Goal: Task Accomplishment & Management: Manage account settings

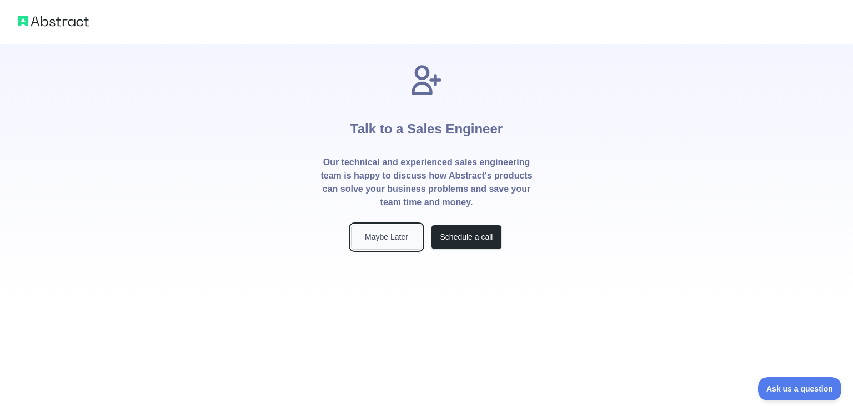
click at [402, 230] on button "Maybe Later" at bounding box center [386, 236] width 71 height 25
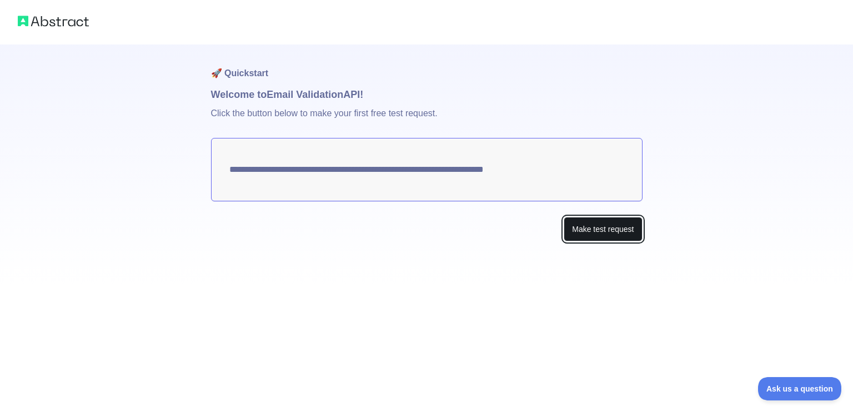
click at [583, 232] on button "Make test request" at bounding box center [603, 229] width 78 height 25
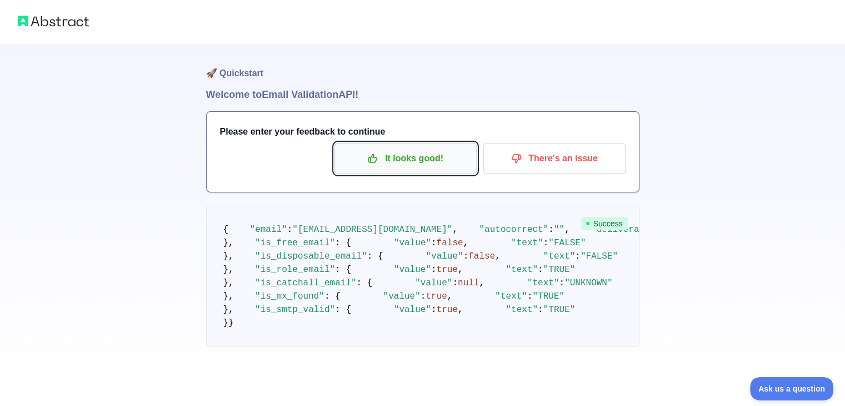
click at [422, 161] on p "It looks good!" at bounding box center [406, 158] width 126 height 19
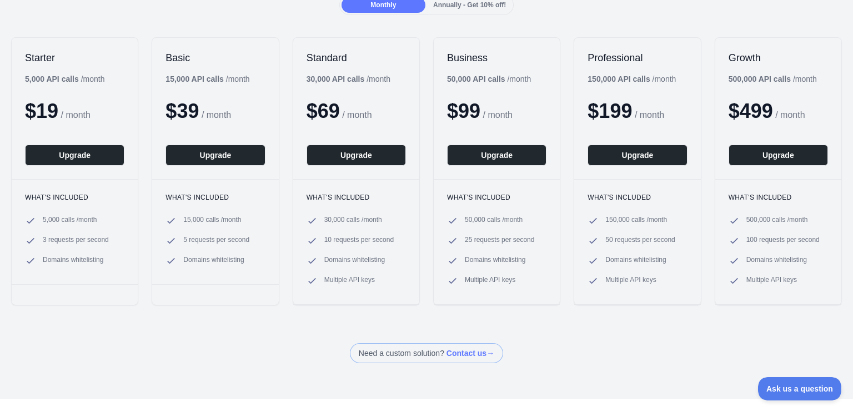
scroll to position [56, 0]
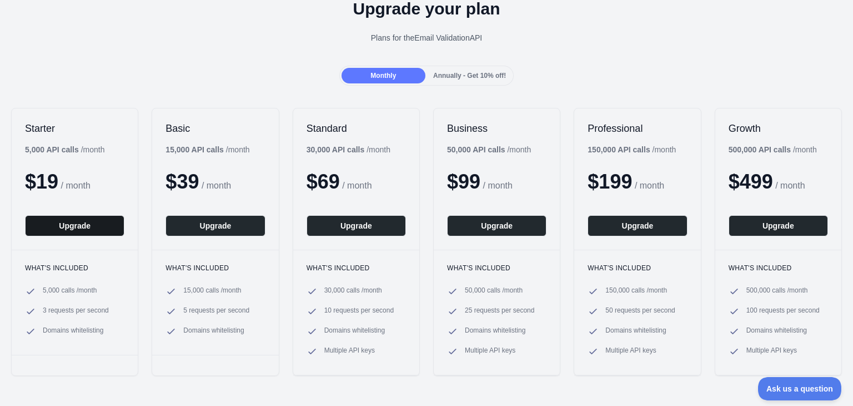
click at [66, 226] on button "Upgrade" at bounding box center [74, 225] width 99 height 21
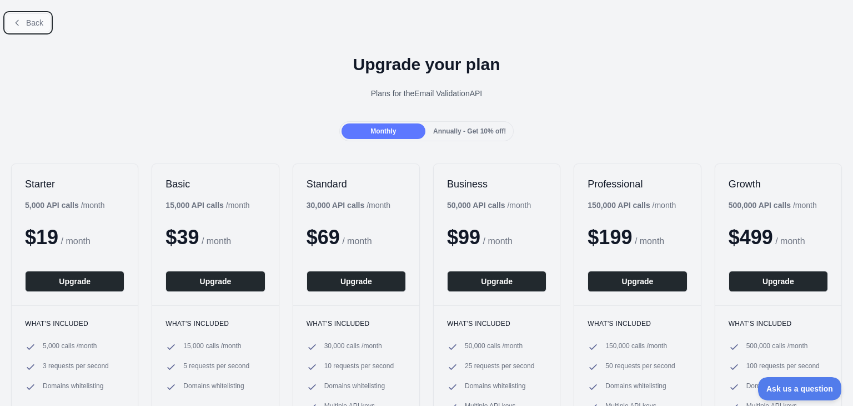
click at [27, 19] on span "Back" at bounding box center [34, 22] width 17 height 9
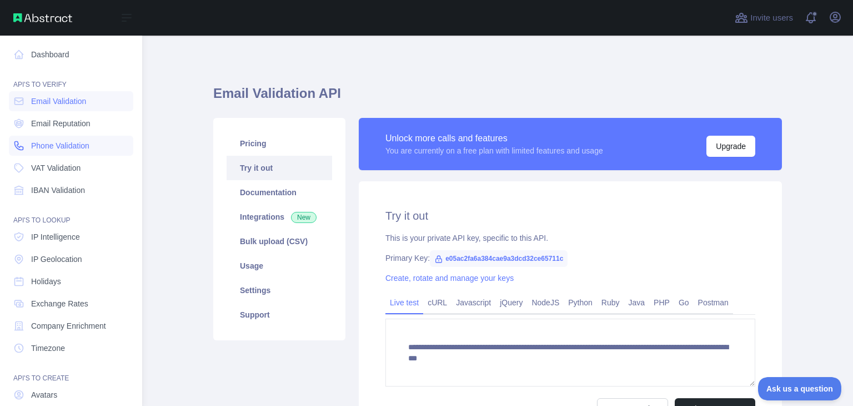
click at [77, 141] on span "Phone Validation" at bounding box center [60, 145] width 58 height 11
click at [75, 106] on span "Email Validation" at bounding box center [58, 101] width 55 height 11
click at [83, 145] on span "Phone Validation" at bounding box center [60, 145] width 58 height 11
click at [65, 185] on span "IBAN Validation" at bounding box center [58, 189] width 54 height 11
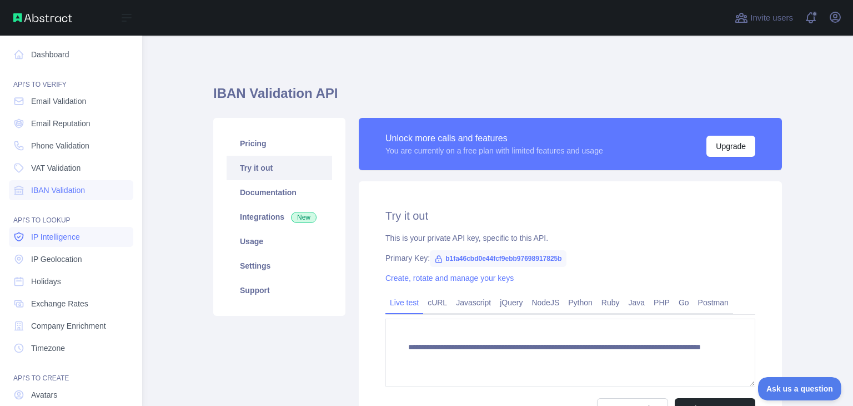
click at [57, 236] on span "IP Intelligence" at bounding box center [55, 236] width 49 height 11
click at [64, 101] on span "Email Validation" at bounding box center [58, 101] width 55 height 11
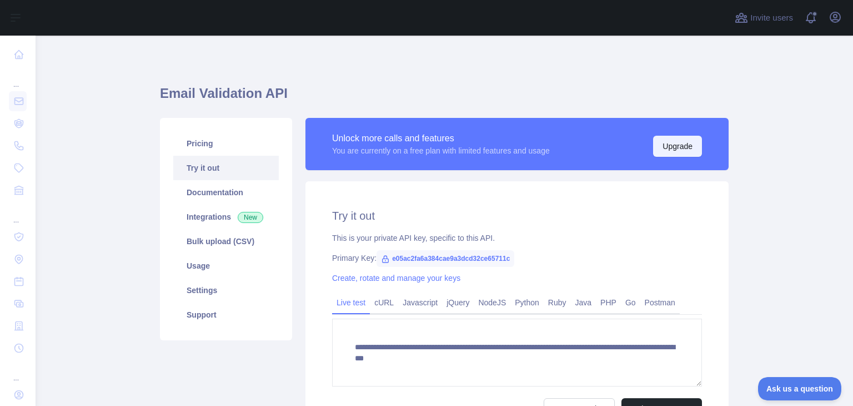
click at [675, 152] on button "Upgrade" at bounding box center [677, 146] width 49 height 21
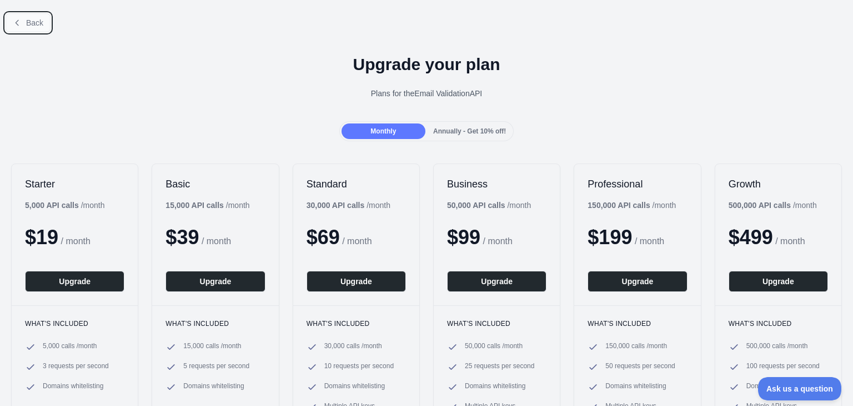
click at [34, 22] on span "Back" at bounding box center [34, 22] width 17 height 9
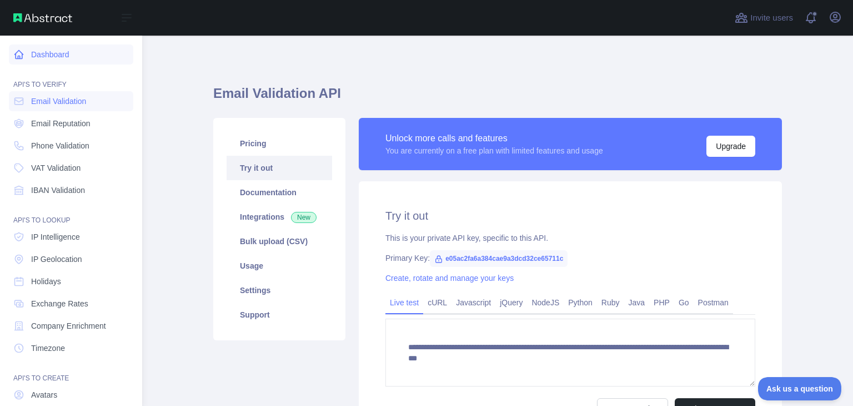
click at [42, 46] on link "Dashboard" at bounding box center [71, 54] width 124 height 20
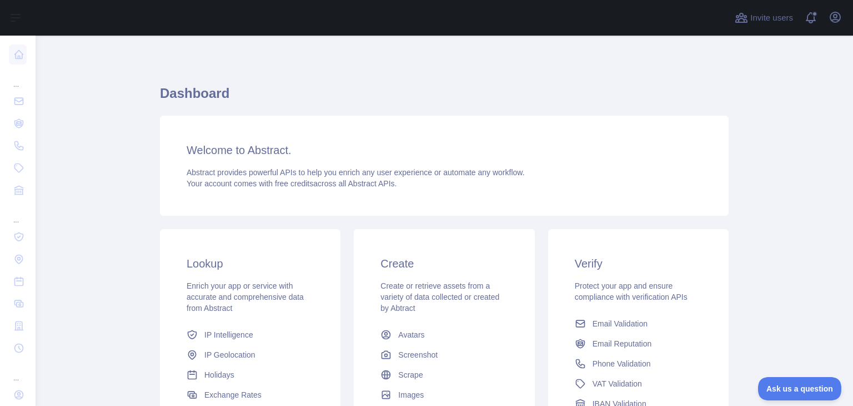
scroll to position [111, 0]
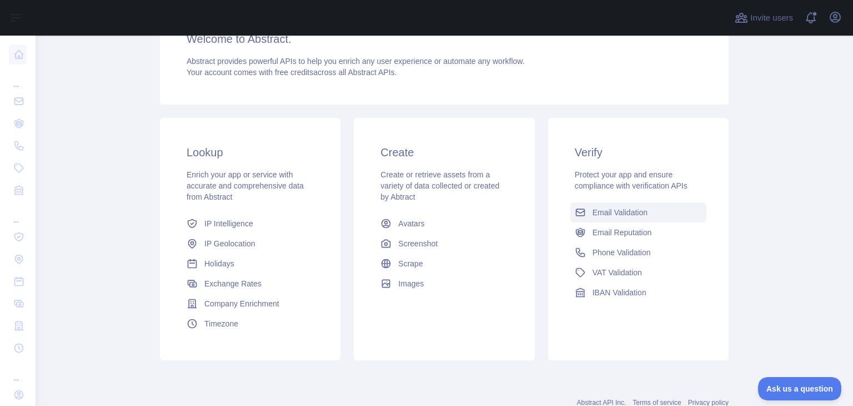
click at [624, 212] on span "Email Validation" at bounding box center [620, 212] width 55 height 11
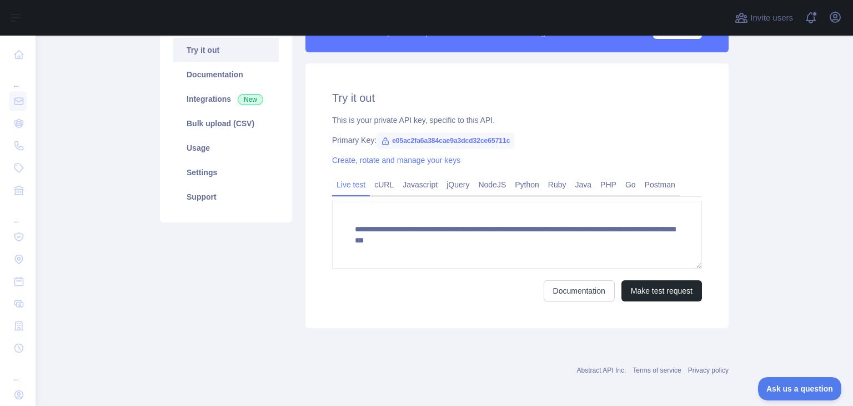
scroll to position [122, 0]
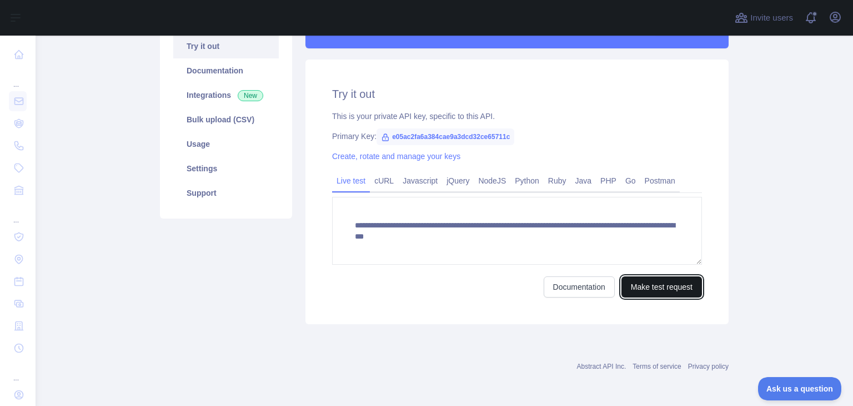
click at [661, 287] on button "Make test request" at bounding box center [662, 286] width 81 height 21
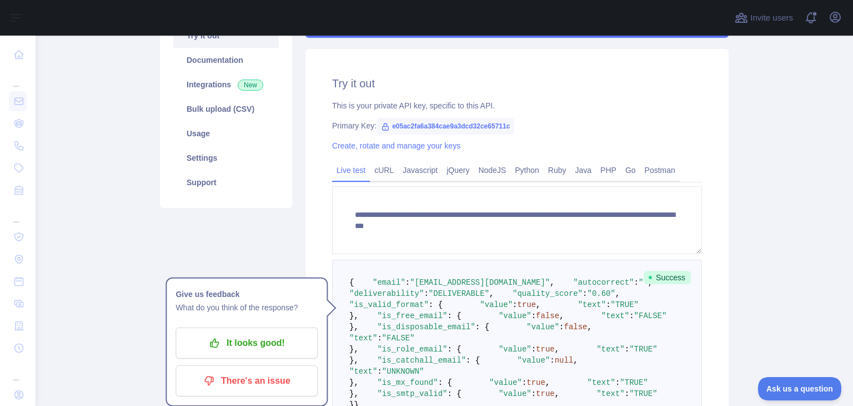
scroll to position [0, 0]
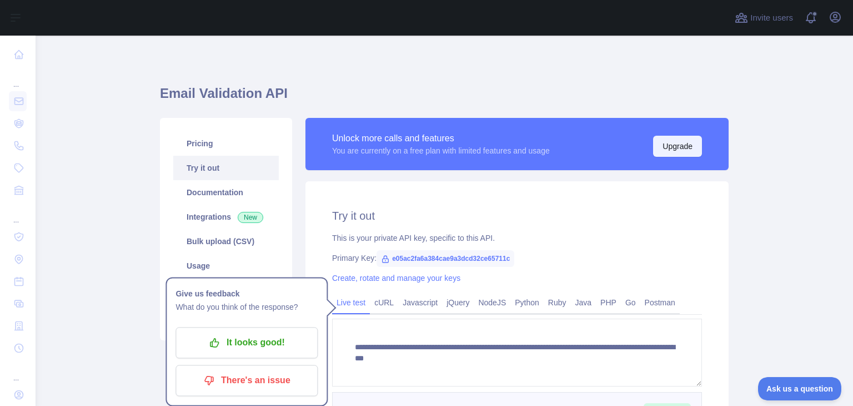
click at [676, 145] on button "Upgrade" at bounding box center [677, 146] width 49 height 21
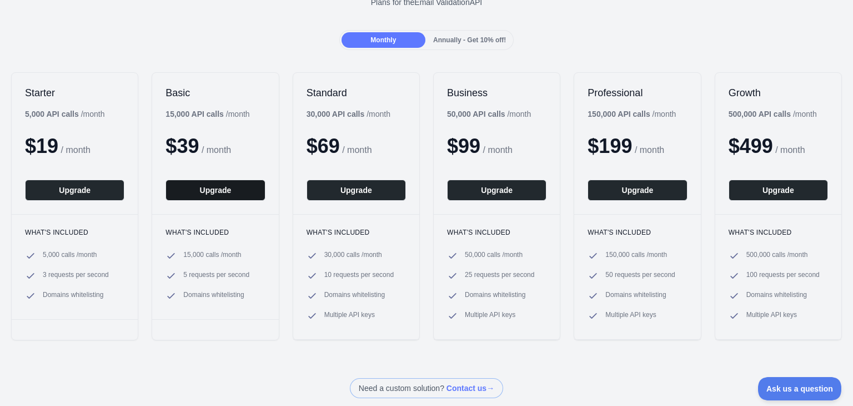
scroll to position [111, 0]
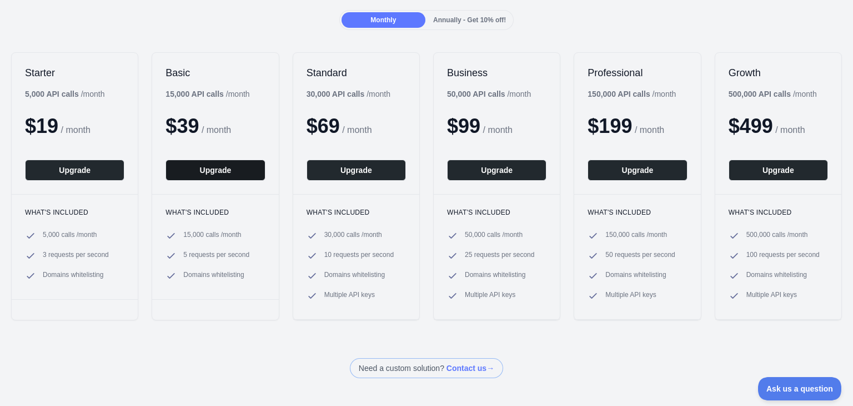
click at [213, 165] on button "Upgrade" at bounding box center [215, 169] width 99 height 21
click at [79, 172] on button "Upgrade" at bounding box center [74, 169] width 99 height 21
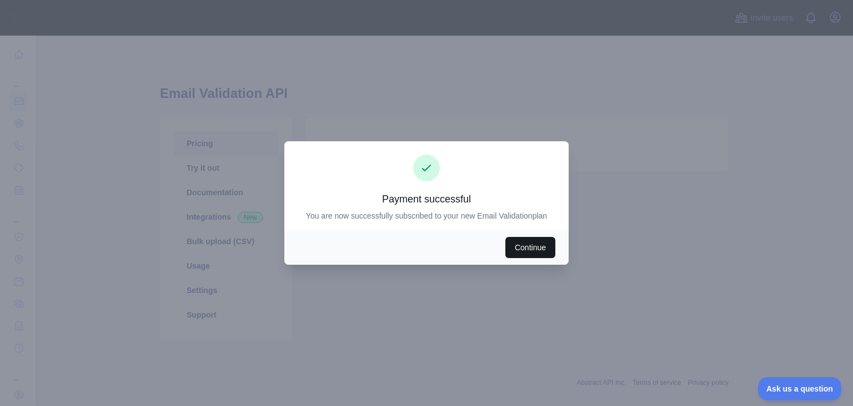
click at [527, 246] on button "Continue" at bounding box center [531, 247] width 50 height 21
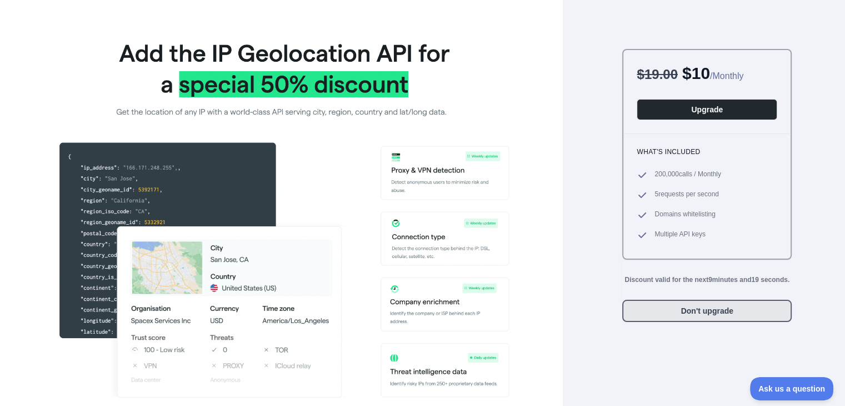
click at [732, 305] on button "Don't upgrade" at bounding box center [706, 310] width 169 height 22
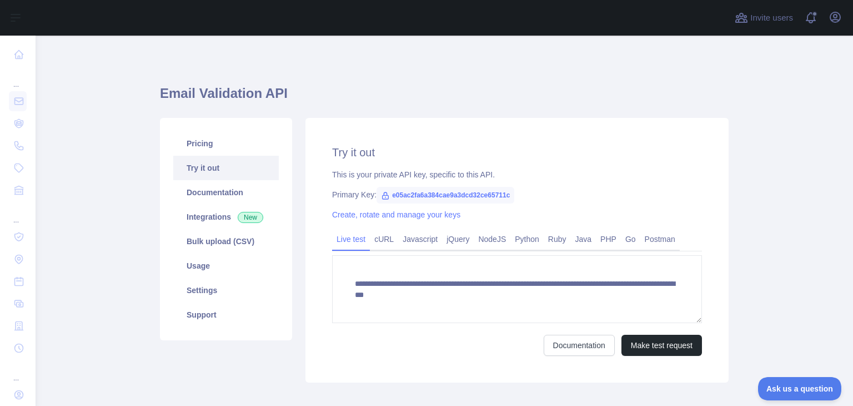
click at [387, 194] on span "e05ac2fa6a384cae9a3dcd32ce65711c" at bounding box center [446, 195] width 138 height 17
click at [429, 215] on link "Create, rotate and manage your keys" at bounding box center [396, 214] width 128 height 9
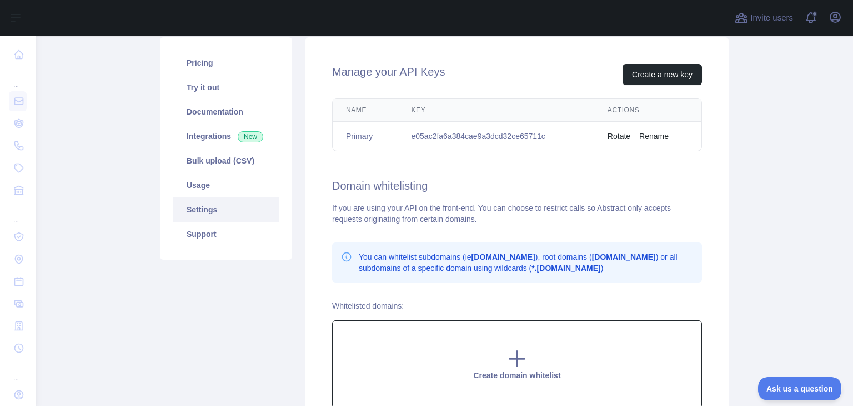
scroll to position [80, 0]
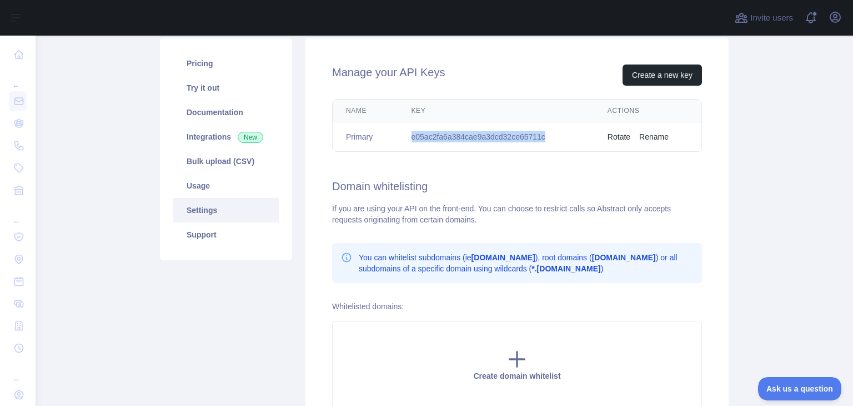
drag, startPoint x: 409, startPoint y: 134, endPoint x: 537, endPoint y: 134, distance: 128.3
click at [539, 134] on td "e05ac2fa6a384cae9a3dcd32ce65711c" at bounding box center [496, 136] width 196 height 29
copy td "e05ac2fa6a384cae9a3dcd32ce65711c"
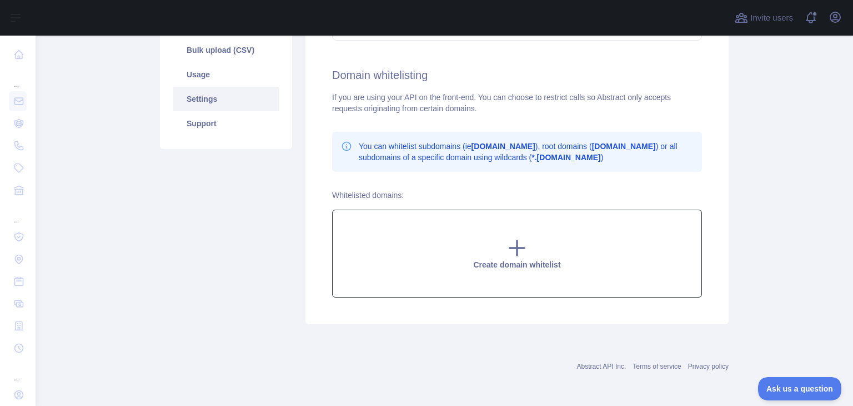
click at [516, 244] on icon at bounding box center [517, 248] width 22 height 22
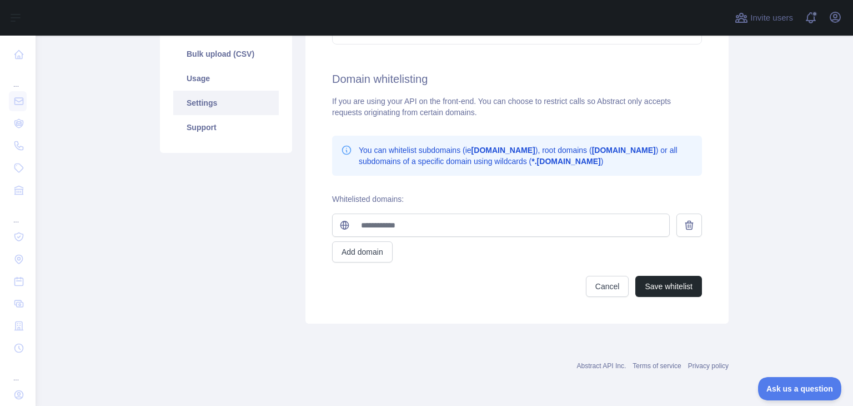
scroll to position [186, 0]
click at [388, 223] on input "text" at bounding box center [511, 226] width 315 height 22
paste input "**********"
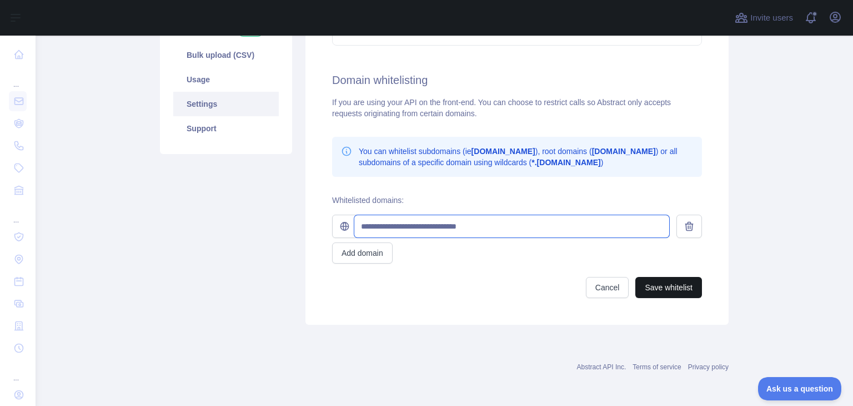
type input "**********"
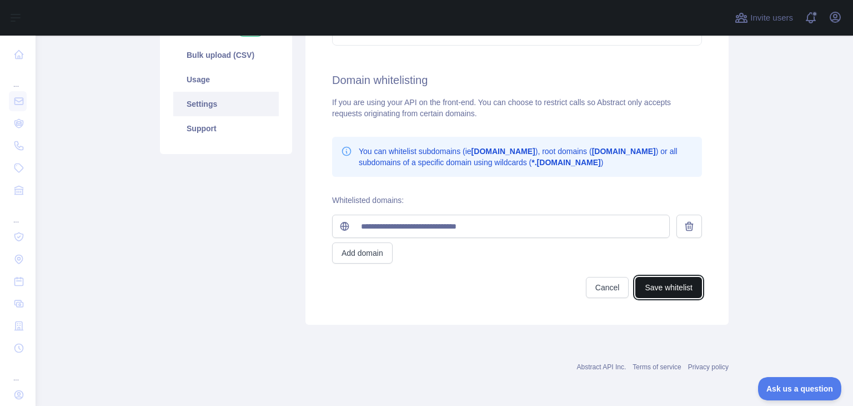
click at [678, 290] on button "Save whitelist" at bounding box center [669, 287] width 67 height 21
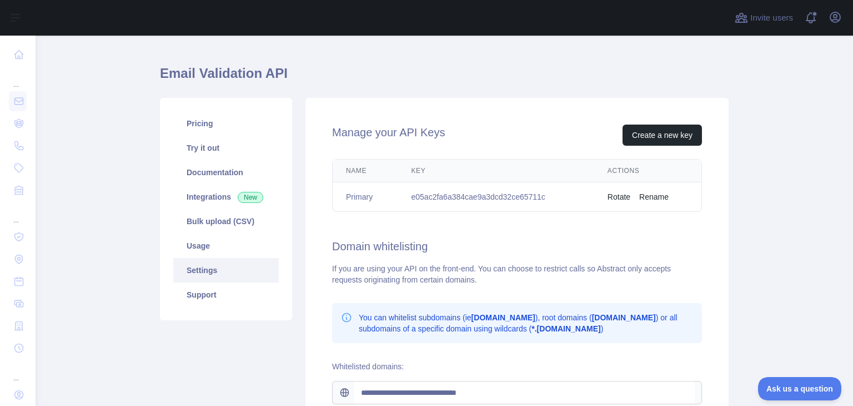
scroll to position [0, 0]
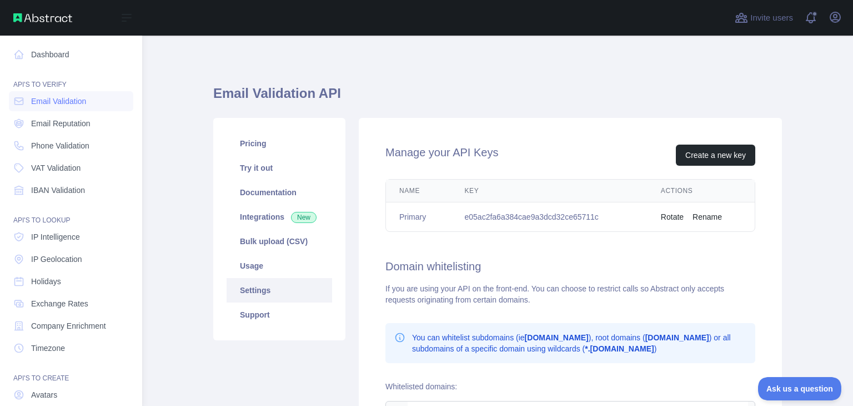
drag, startPoint x: 76, startPoint y: 18, endPoint x: 41, endPoint y: 18, distance: 35.0
click at [41, 18] on div "Open sidebar" at bounding box center [71, 18] width 142 height 36
click at [58, 145] on span "Phone Validation" at bounding box center [60, 145] width 58 height 11
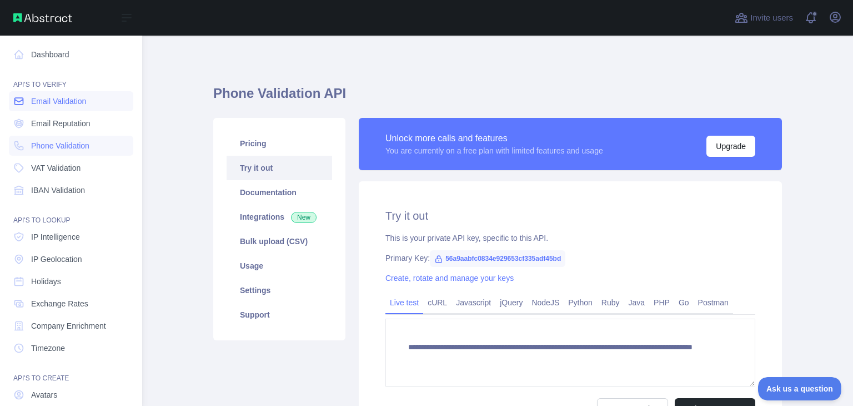
click at [67, 102] on span "Email Validation" at bounding box center [58, 101] width 55 height 11
